Goal: Task Accomplishment & Management: Manage account settings

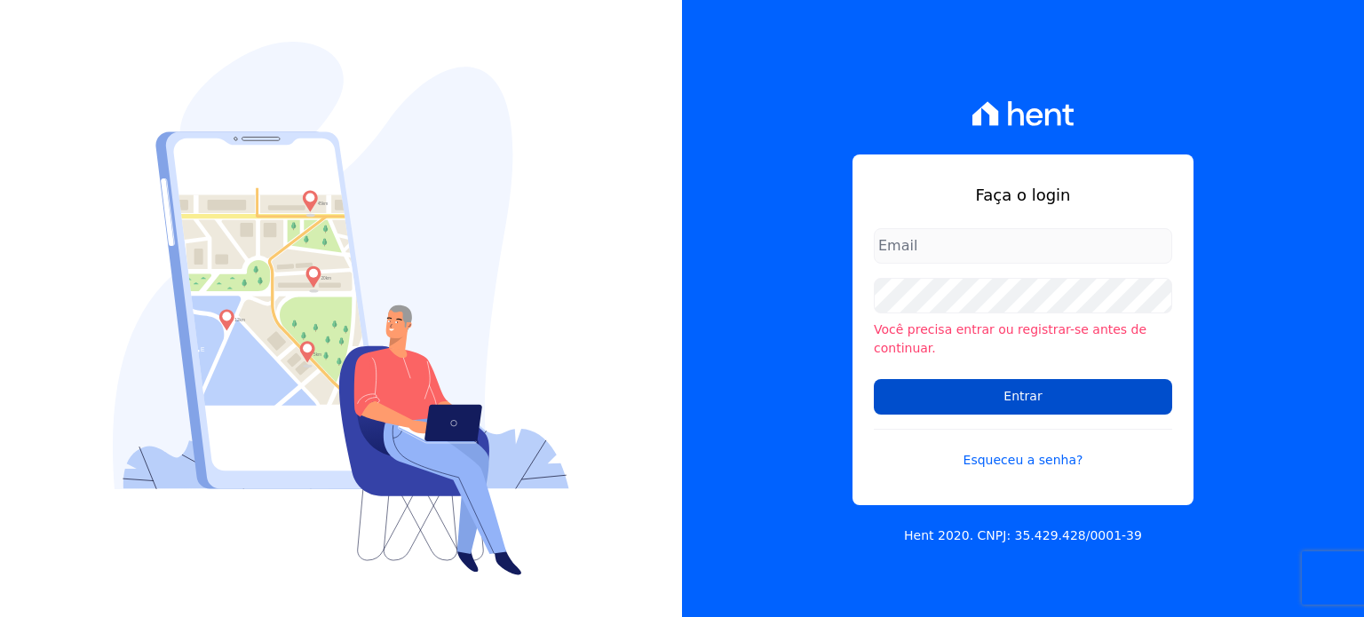
type input "[EMAIL_ADDRESS][DOMAIN_NAME]"
click at [1005, 381] on input "Entrar" at bounding box center [1023, 397] width 298 height 36
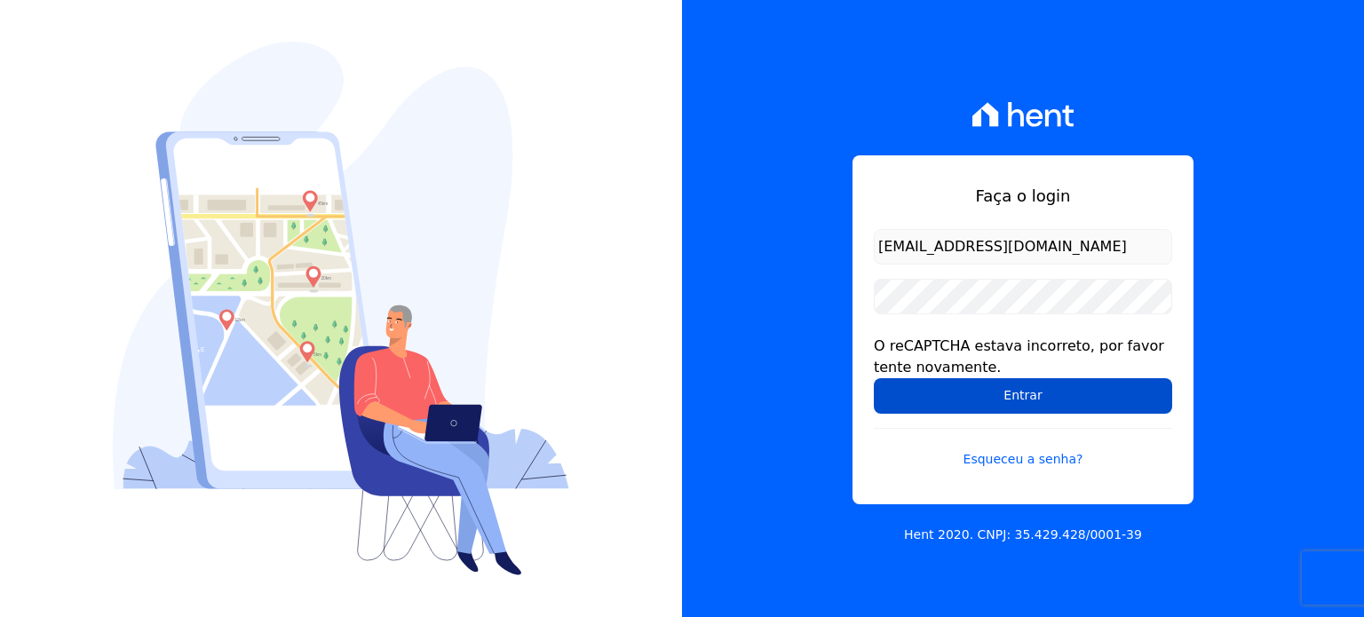
click at [999, 397] on input "Entrar" at bounding box center [1023, 396] width 298 height 36
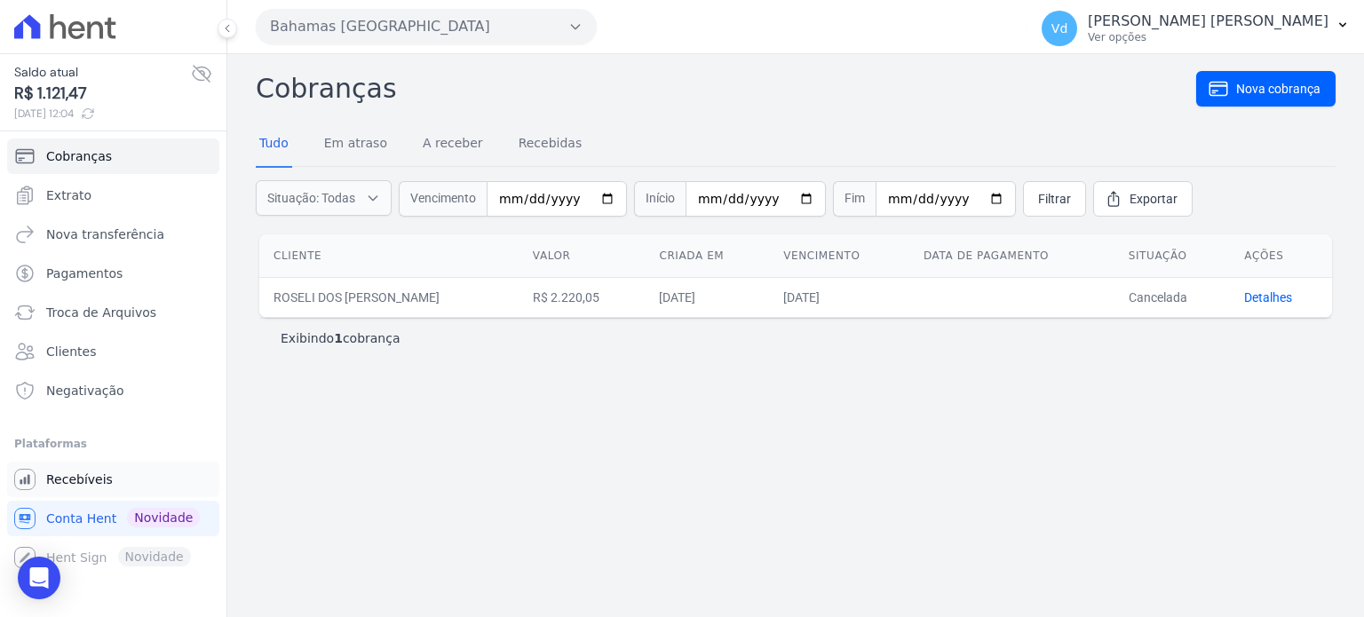
click at [89, 485] on span "Recebíveis" at bounding box center [79, 480] width 67 height 18
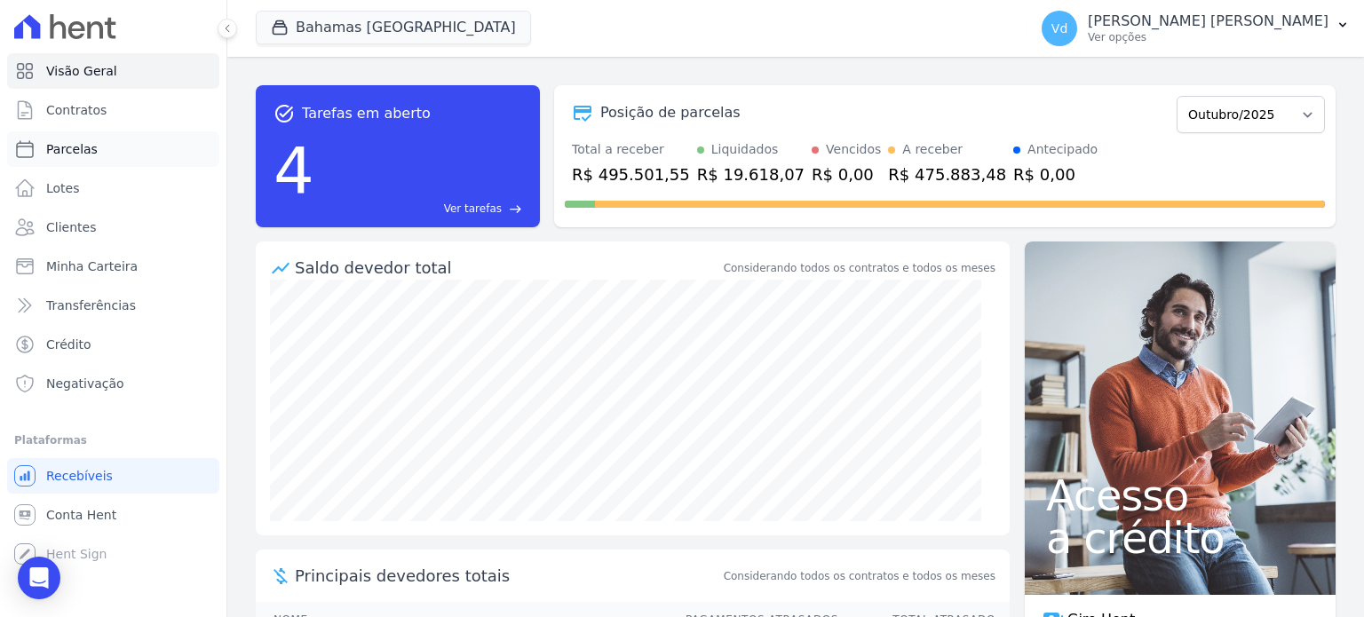
click at [93, 157] on link "Parcelas" at bounding box center [113, 149] width 212 height 36
select select
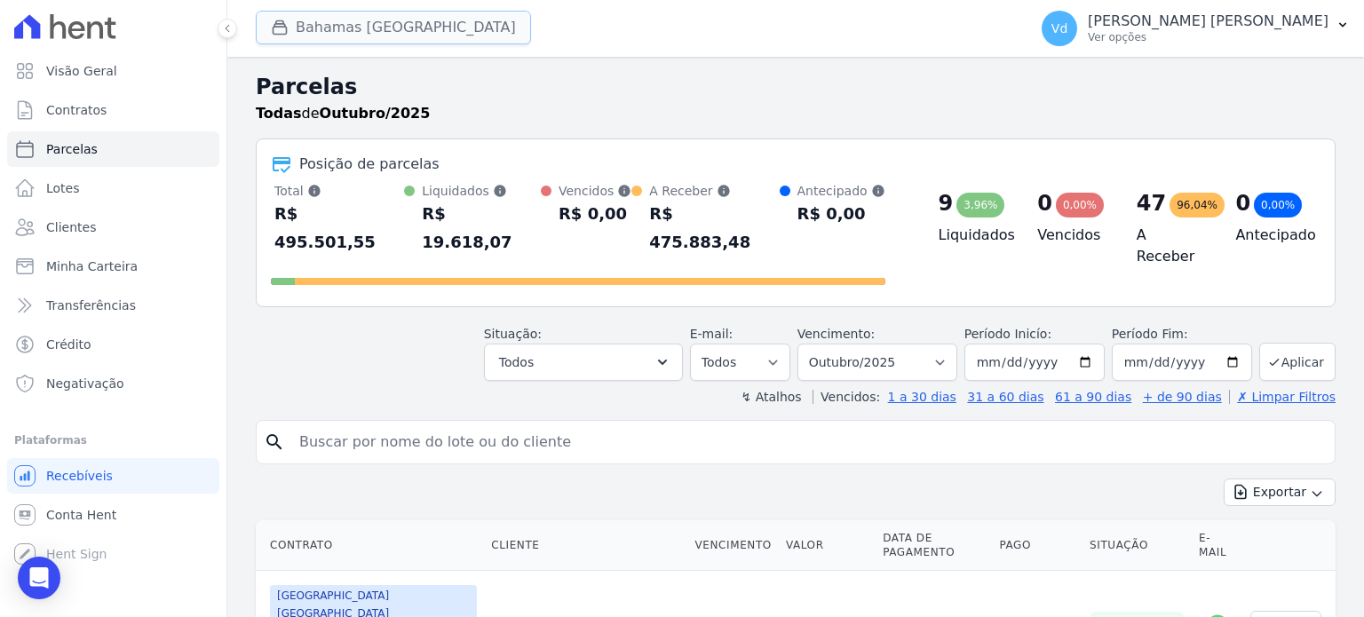
click at [401, 35] on button "Bahamas East Village" at bounding box center [393, 28] width 275 height 34
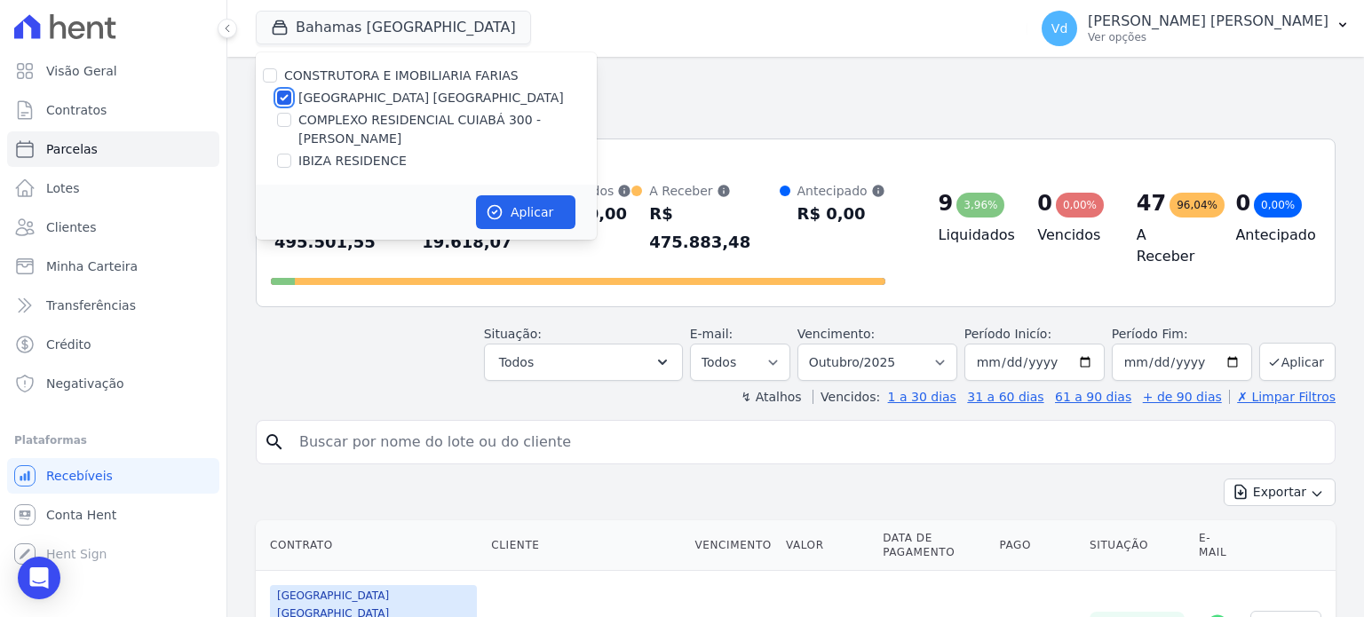
click at [288, 95] on input "[GEOGRAPHIC_DATA] [GEOGRAPHIC_DATA]" at bounding box center [284, 98] width 14 height 14
checkbox input "false"
click at [285, 162] on input "IBIZA RESIDENCE" at bounding box center [284, 161] width 14 height 14
checkbox input "true"
click at [549, 215] on button "Aplicar" at bounding box center [525, 212] width 99 height 34
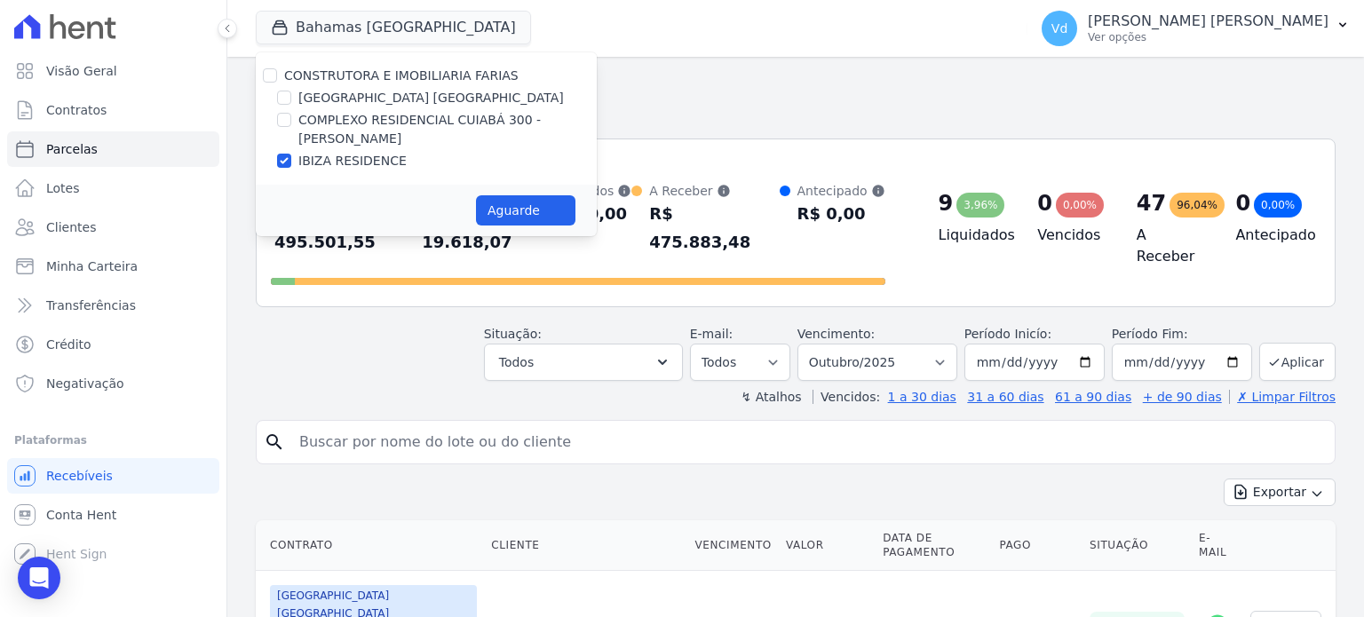
select select
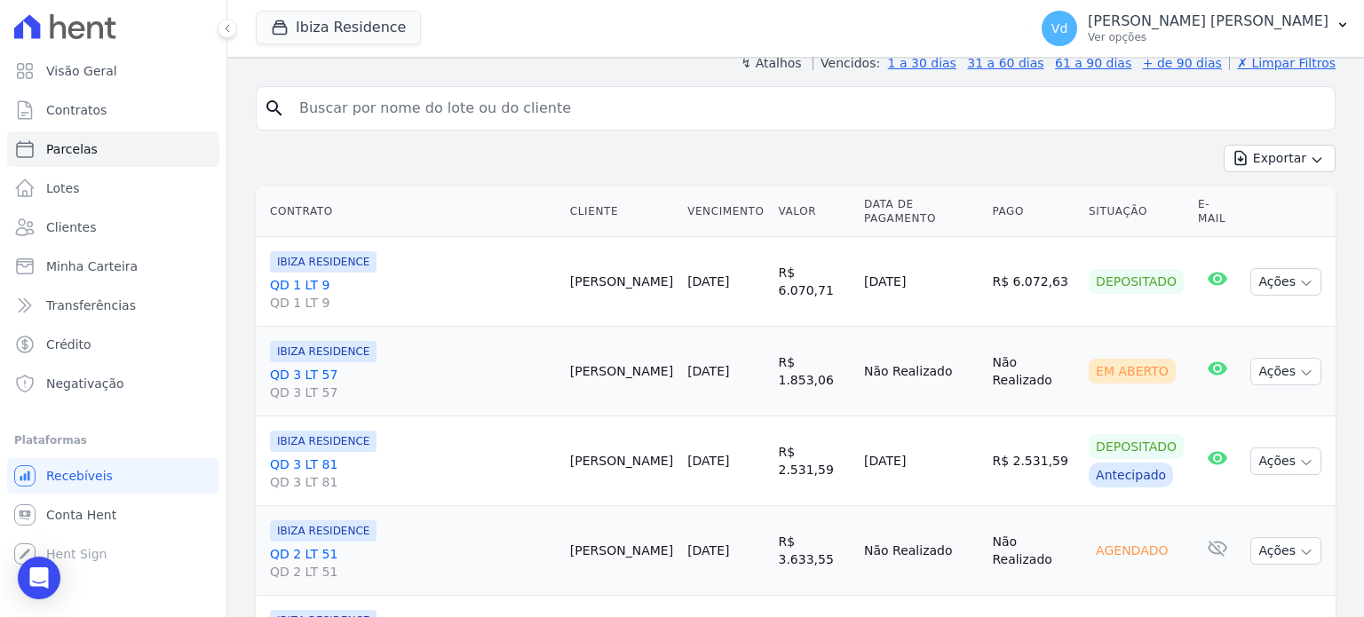
scroll to position [89, 0]
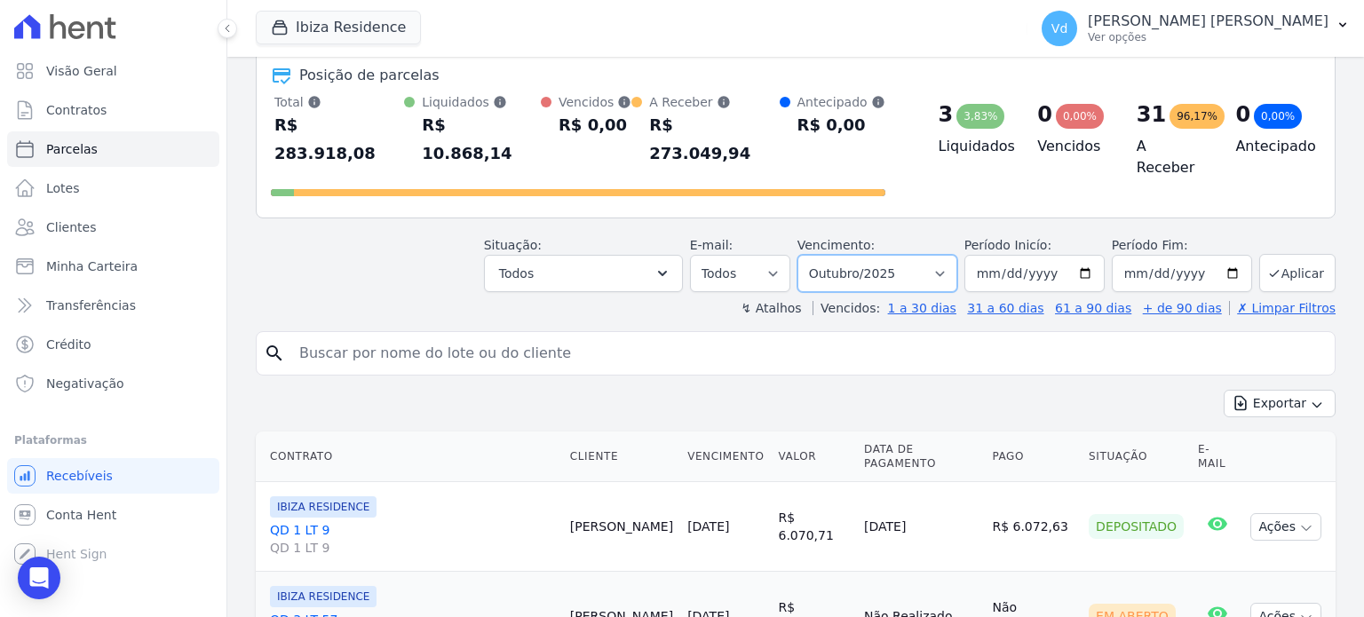
click at [890, 255] on select "Filtrar por período ──────── Todos os meses Julho/2024 Agosto/2024 Setembro/202…" at bounding box center [877, 273] width 160 height 37
select select "09/2025"
click at [811, 255] on select "Filtrar por período ──────── Todos os meses Julho/2024 Agosto/2024 Setembro/202…" at bounding box center [877, 273] width 160 height 37
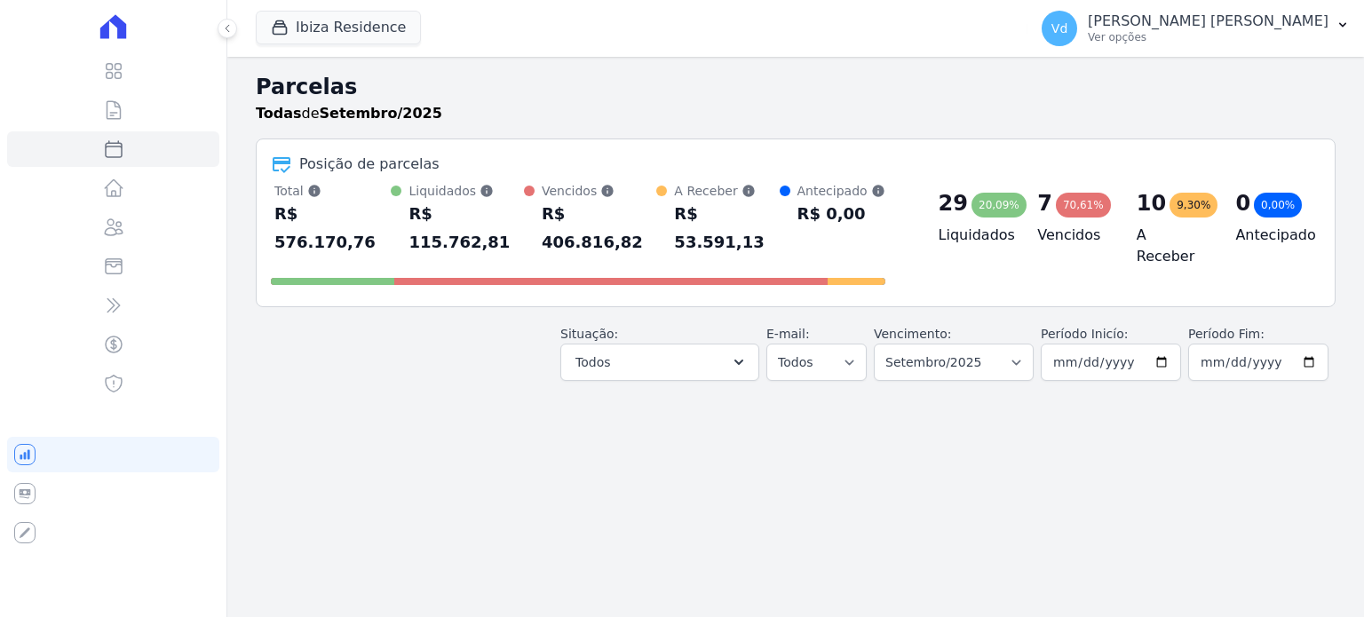
select select
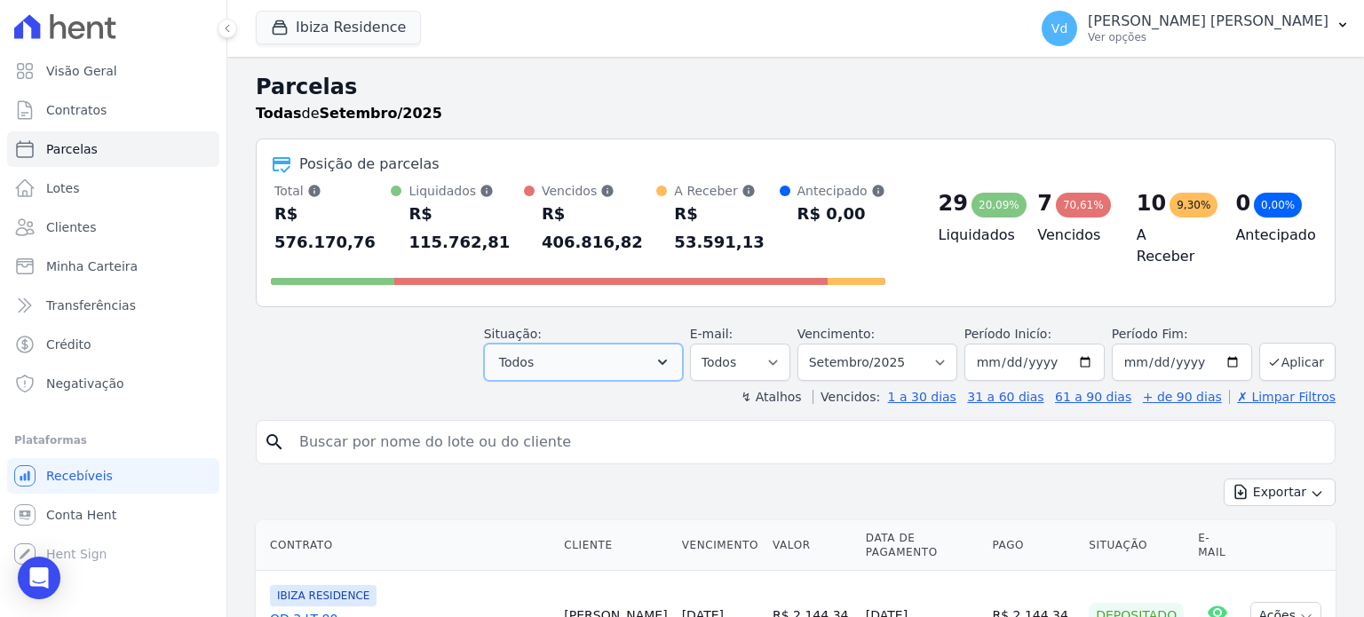
click at [599, 344] on button "Todos" at bounding box center [583, 362] width 199 height 37
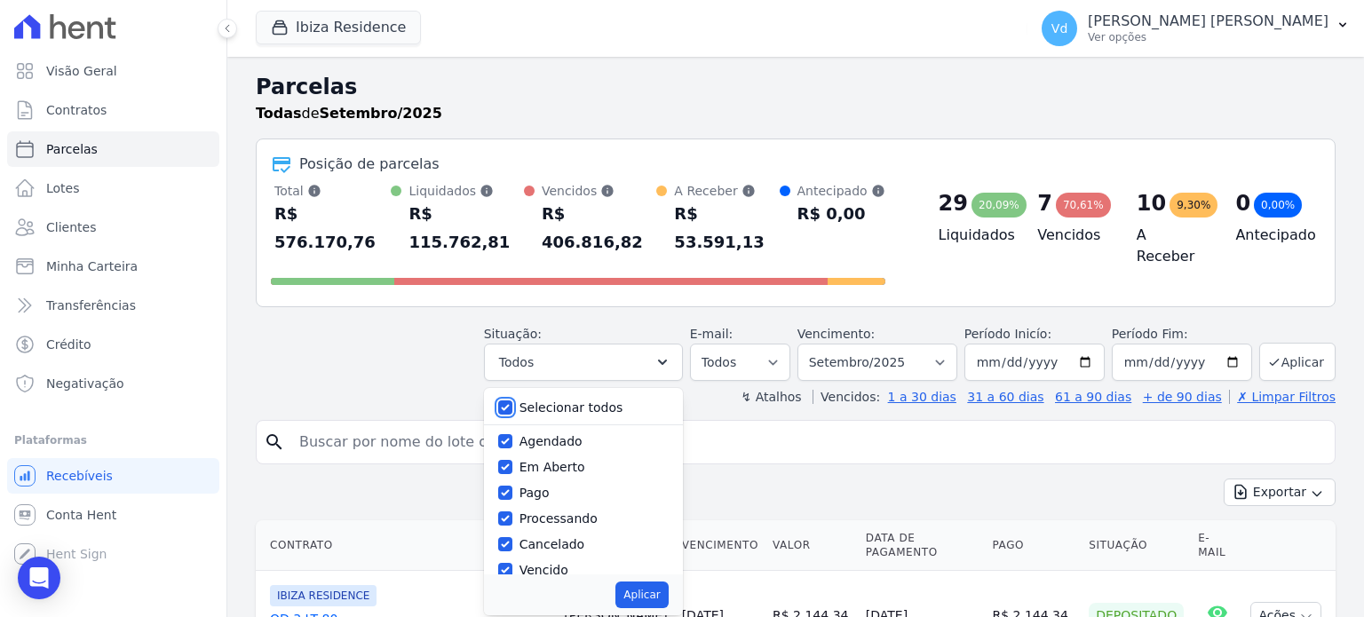
click at [512, 400] on input "Selecionar todos" at bounding box center [505, 407] width 14 height 14
checkbox input "false"
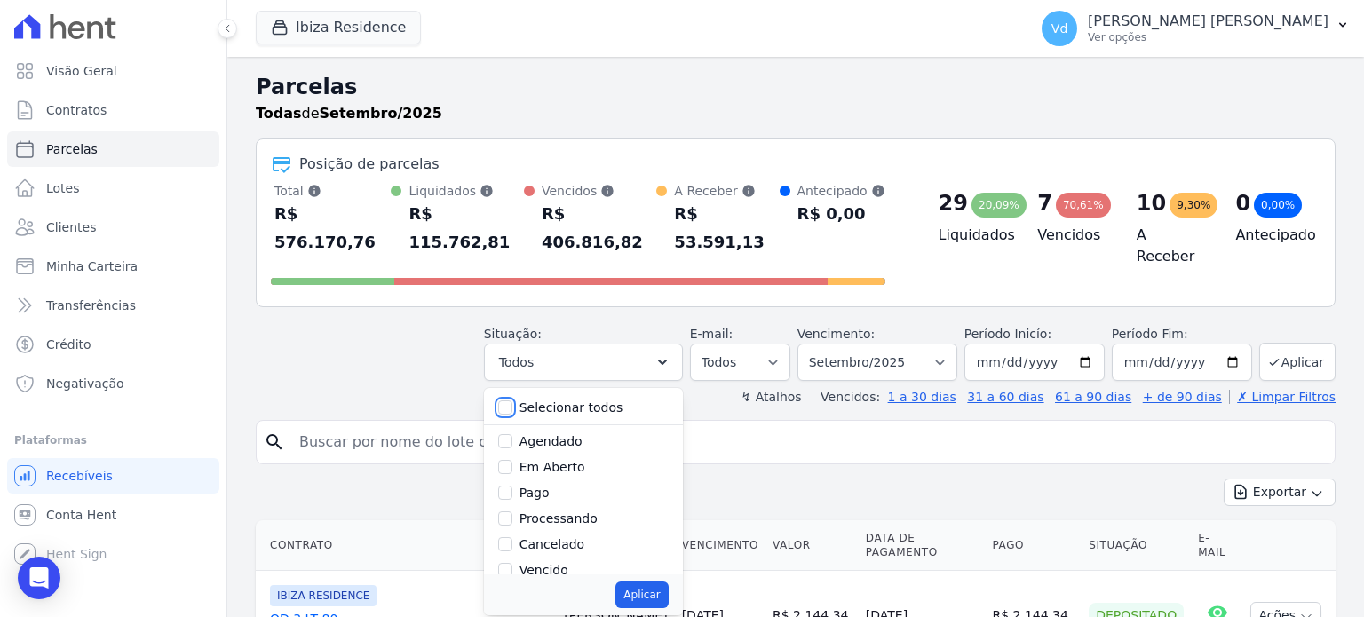
checkbox input "false"
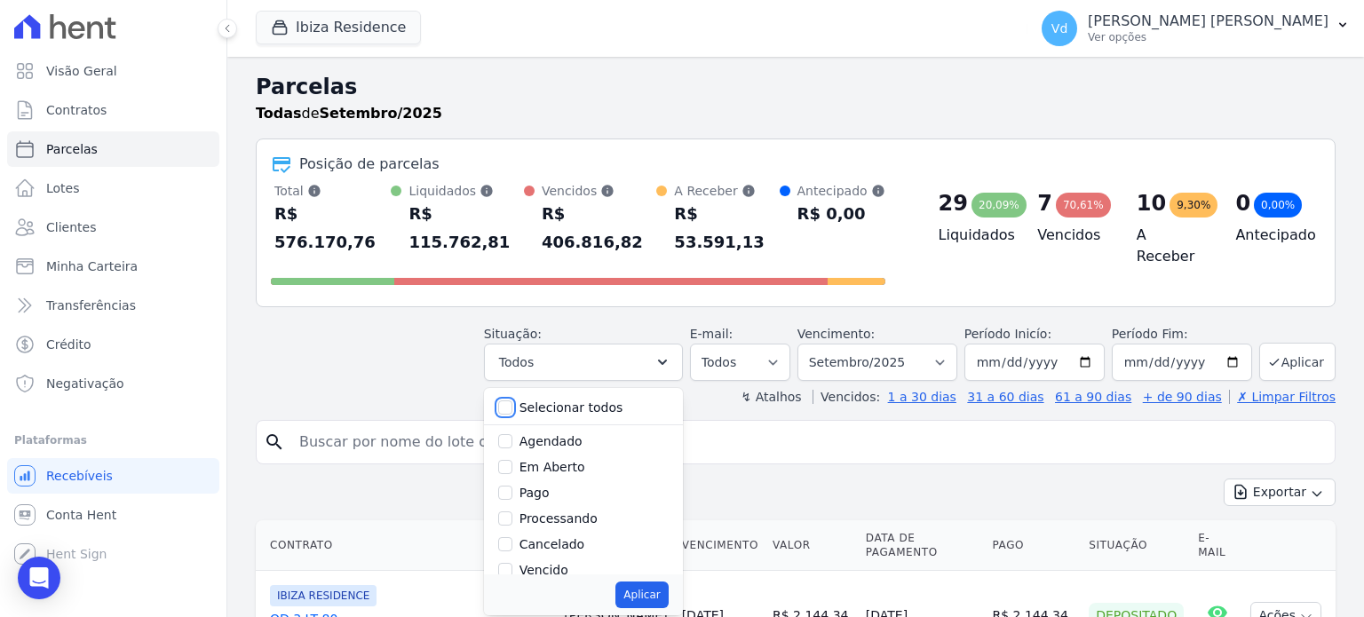
checkbox input "false"
click at [512, 563] on input "Vencido" at bounding box center [505, 570] width 14 height 14
checkbox input "true"
click at [668, 582] on button "Aplicar" at bounding box center [641, 595] width 52 height 27
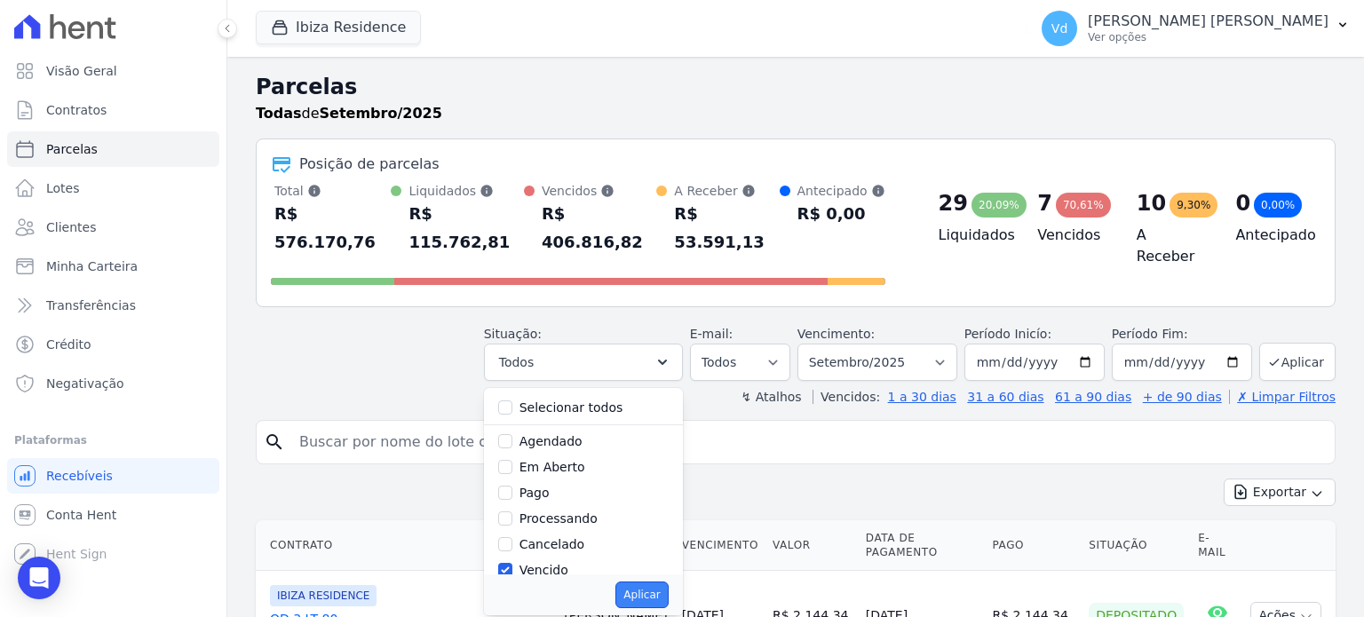
select select "overdue"
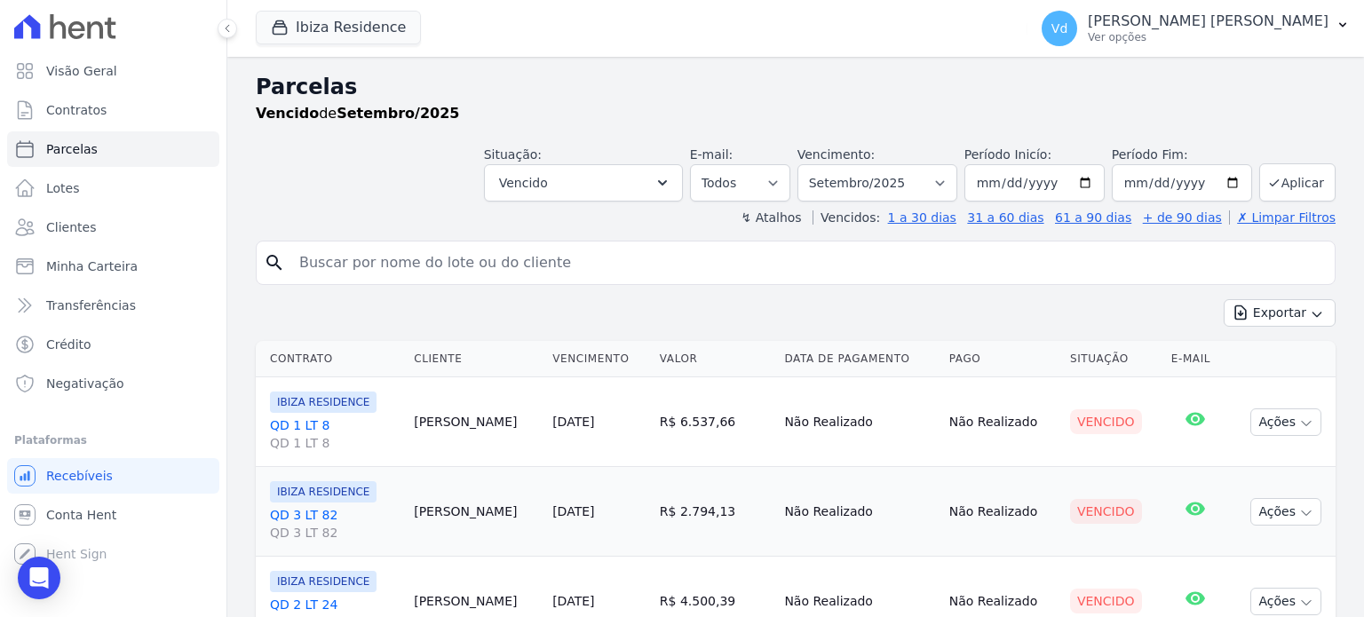
select select
